Goal: Communication & Community: Connect with others

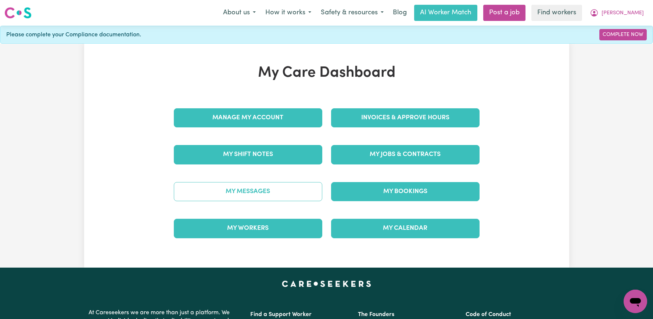
click at [231, 190] on link "My Messages" at bounding box center [248, 191] width 148 height 19
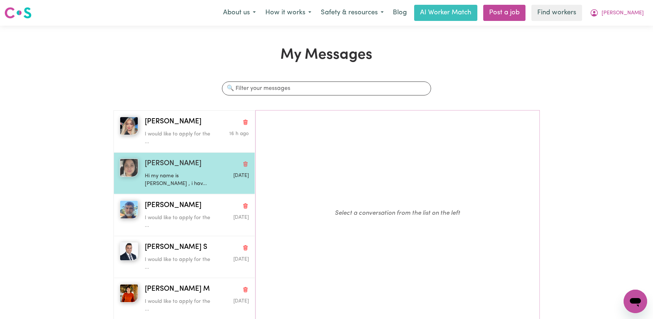
click at [188, 170] on div "Hi my name is [PERSON_NAME] , i hav..." at bounding box center [179, 178] width 69 height 19
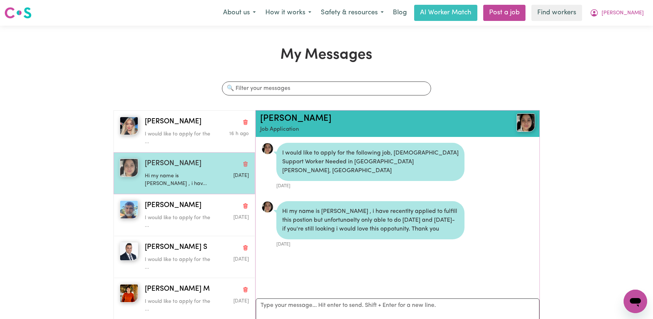
scroll to position [4, 0]
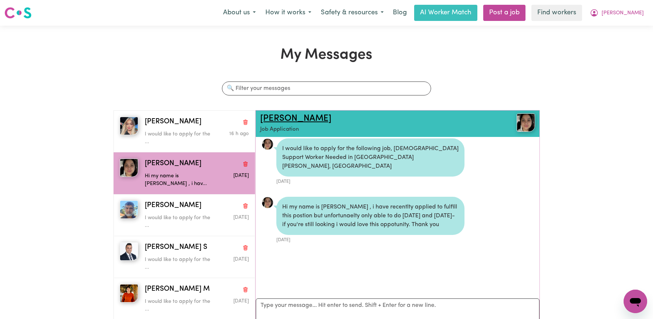
click at [275, 116] on link "[PERSON_NAME]" at bounding box center [295, 118] width 71 height 9
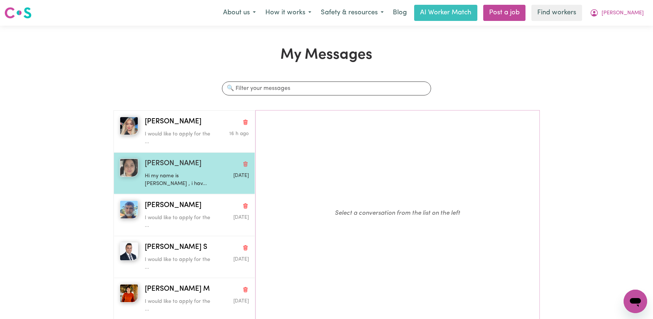
click at [172, 169] on div "Hi my name is [PERSON_NAME] , i hav..." at bounding box center [179, 178] width 69 height 19
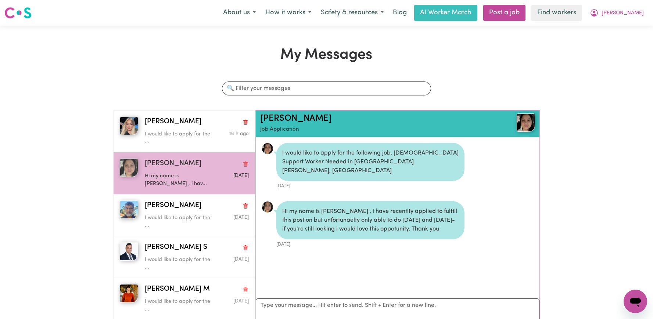
scroll to position [4, 0]
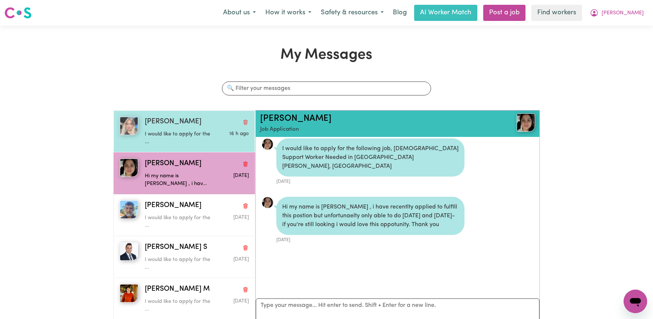
click at [184, 118] on div "[PERSON_NAME]" at bounding box center [197, 122] width 104 height 11
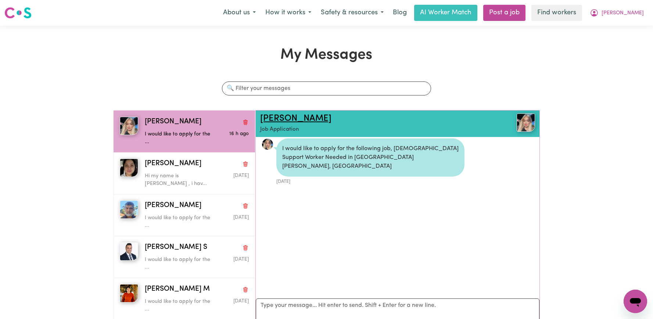
click at [283, 115] on link "[PERSON_NAME]" at bounding box center [295, 118] width 71 height 9
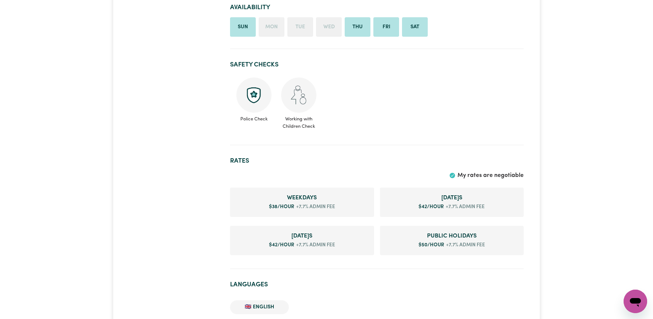
scroll to position [421, 0]
